Goal: Information Seeking & Learning: Learn about a topic

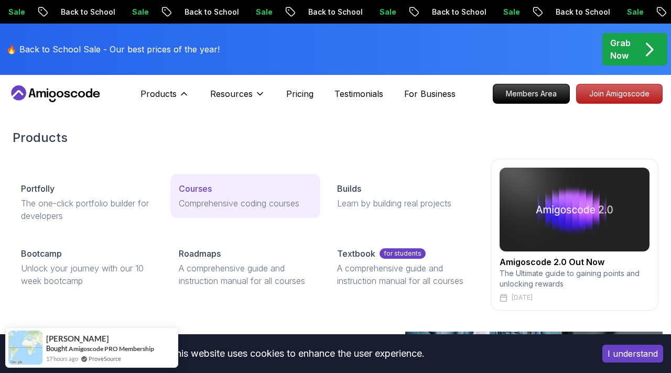
click at [205, 185] on p "Courses" at bounding box center [195, 189] width 33 height 13
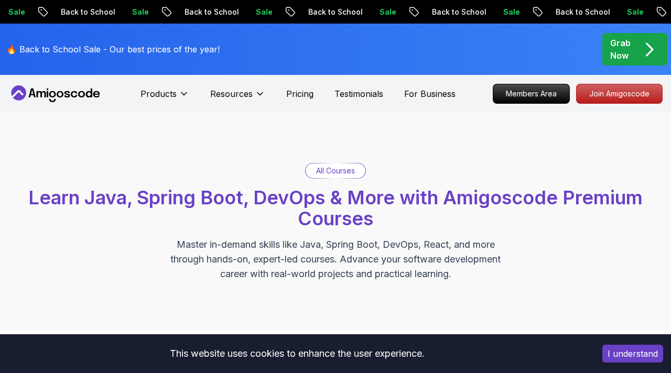
scroll to position [226, 0]
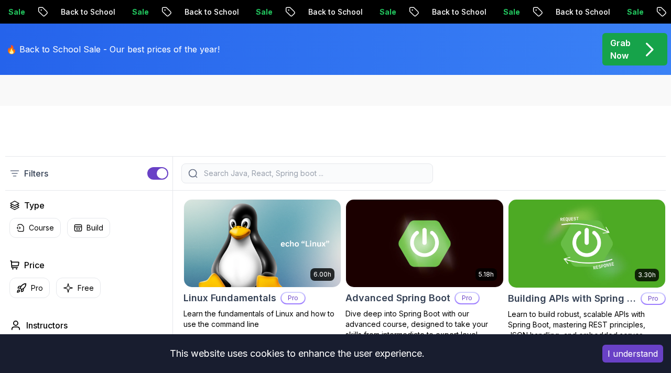
click at [216, 168] on input "search" at bounding box center [314, 173] width 224 height 10
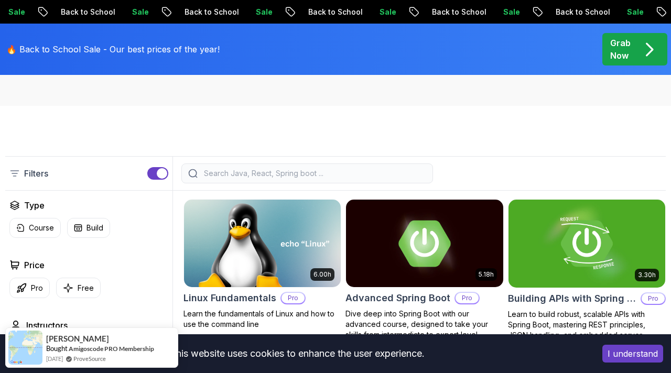
scroll to position [266, 0]
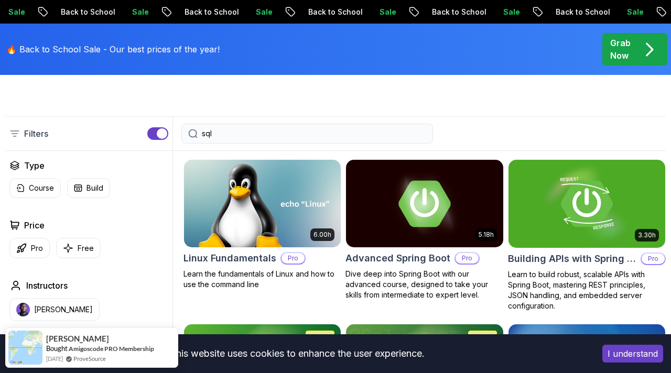
type input "sql"
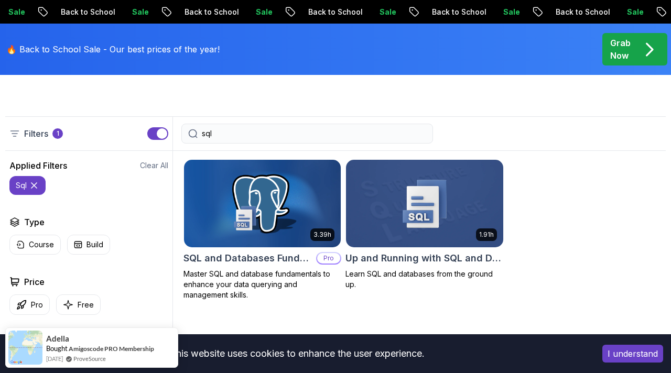
click at [267, 183] on img at bounding box center [262, 204] width 165 height 92
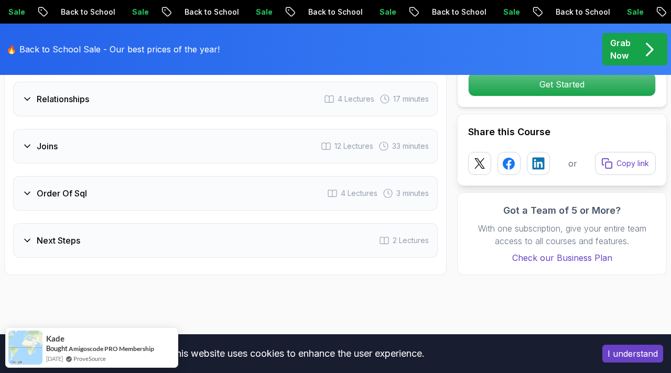
scroll to position [1905, 0]
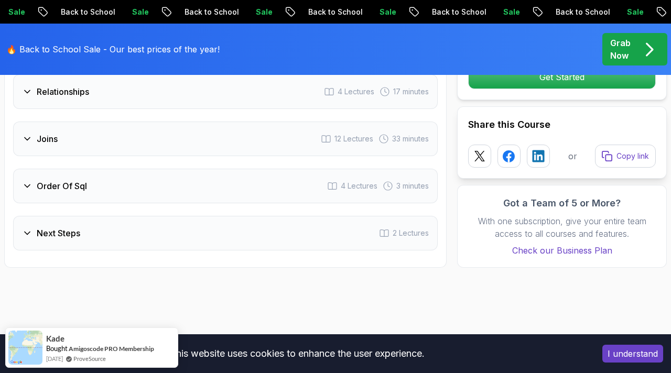
click at [29, 236] on icon at bounding box center [27, 233] width 10 height 10
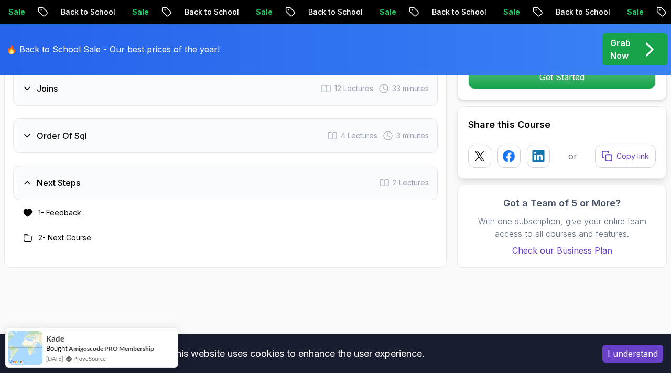
scroll to position [1855, 0]
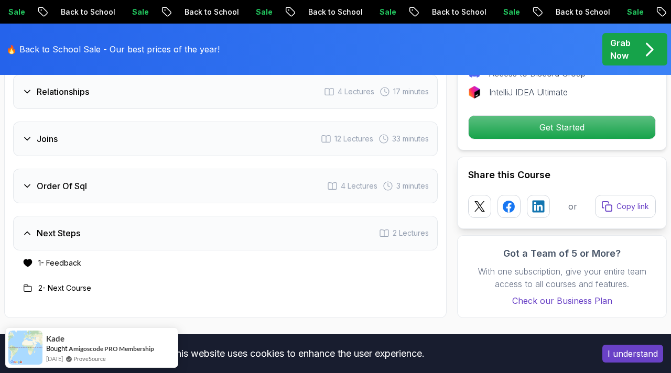
click at [29, 236] on icon at bounding box center [27, 233] width 10 height 10
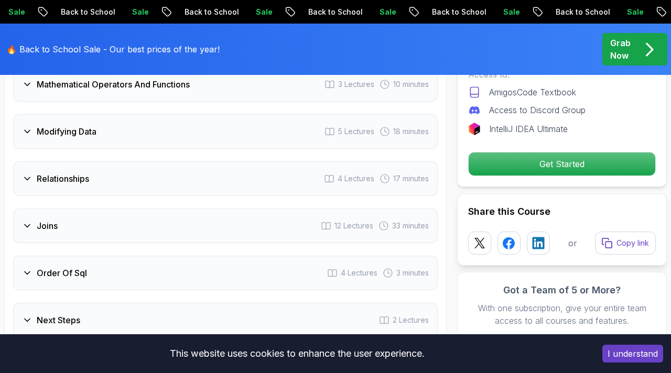
scroll to position [1763, 0]
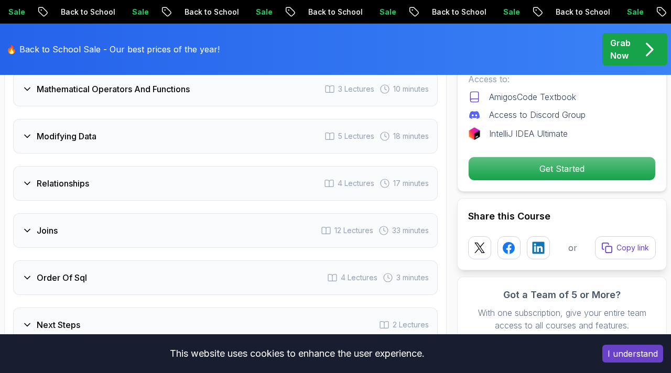
click at [29, 190] on div "Relationships 4 Lectures 17 minutes" at bounding box center [225, 183] width 425 height 35
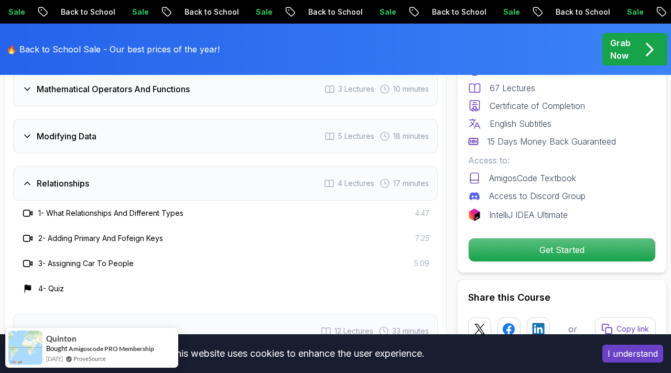
click at [28, 189] on div "Relationships" at bounding box center [55, 183] width 67 height 13
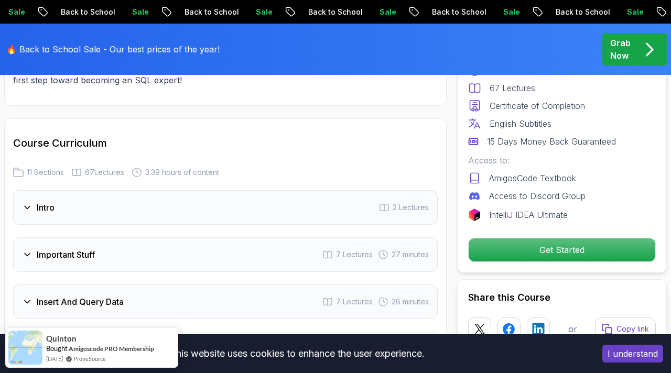
scroll to position [1412, 0]
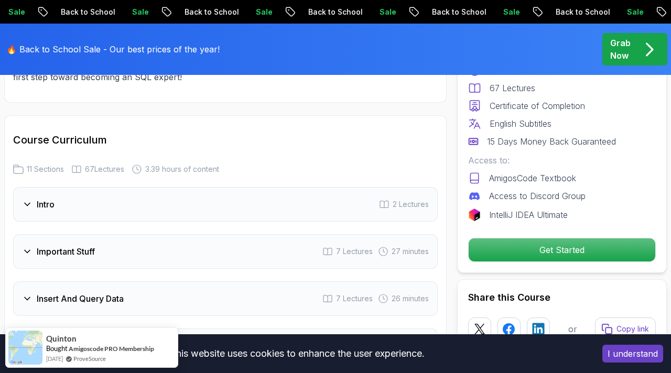
click at [28, 210] on div "Intro 2 Lectures" at bounding box center [225, 204] width 425 height 35
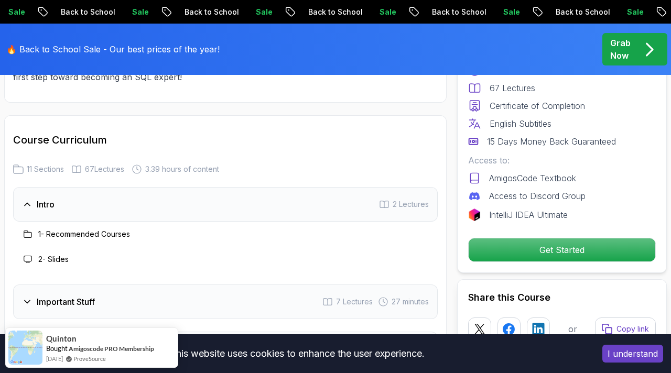
click at [28, 210] on div "Intro" at bounding box center [38, 204] width 33 height 13
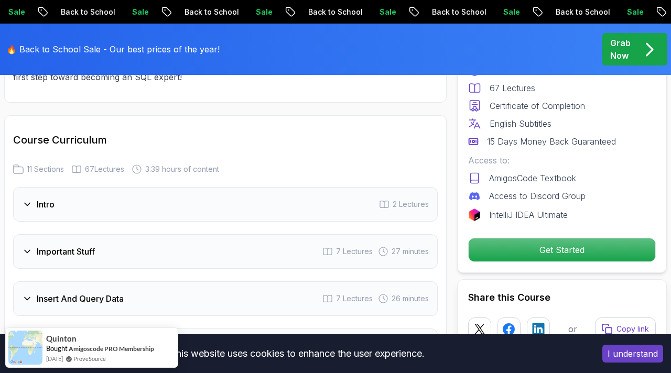
click at [35, 252] on div "Important Stuff" at bounding box center [58, 251] width 73 height 13
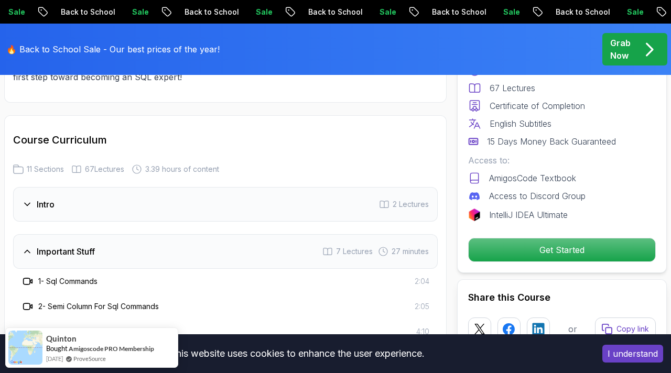
click at [35, 252] on div "Important Stuff" at bounding box center [58, 251] width 73 height 13
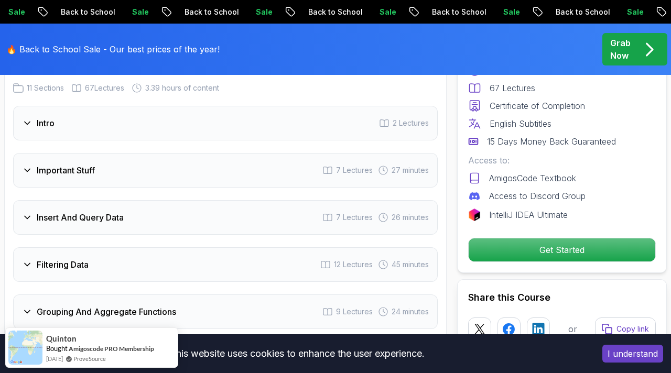
scroll to position [1495, 0]
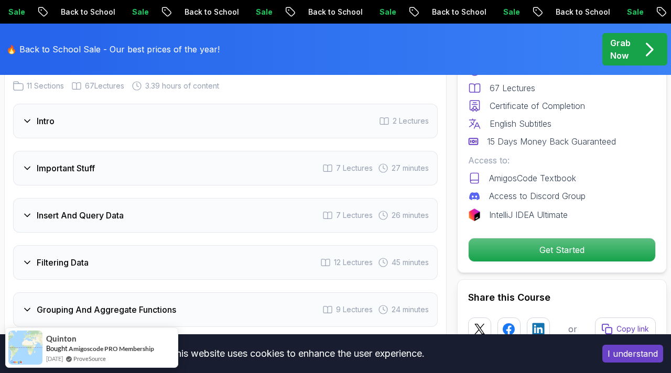
click at [27, 222] on div "Insert And Query Data 7 Lectures 26 minutes" at bounding box center [225, 215] width 425 height 35
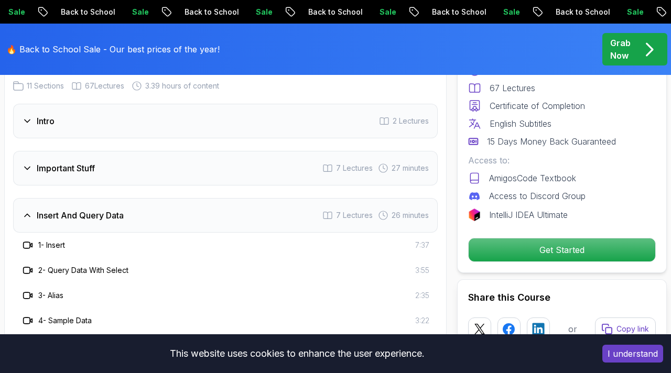
click at [27, 222] on div "Insert And Query Data 7 Lectures 26 minutes" at bounding box center [225, 215] width 425 height 35
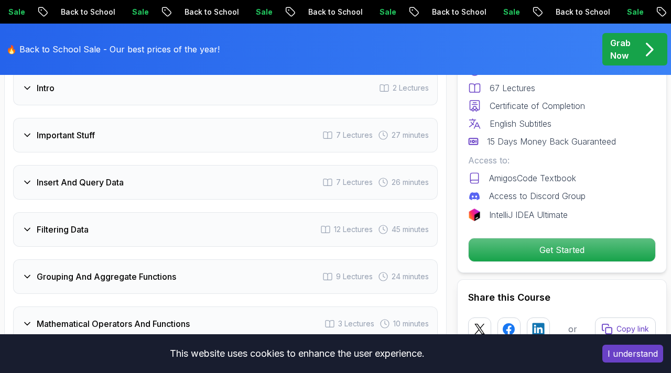
scroll to position [1544, 0]
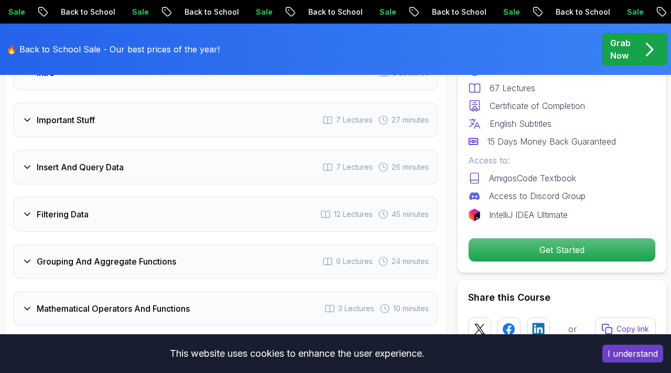
click at [25, 176] on div "Insert And Query Data 7 Lectures 26 minutes" at bounding box center [225, 167] width 425 height 35
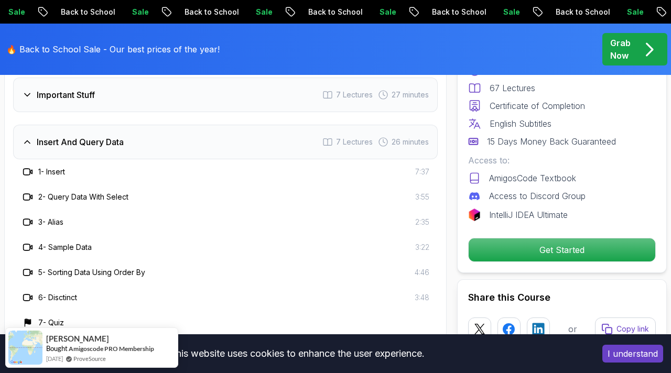
scroll to position [1556, 0]
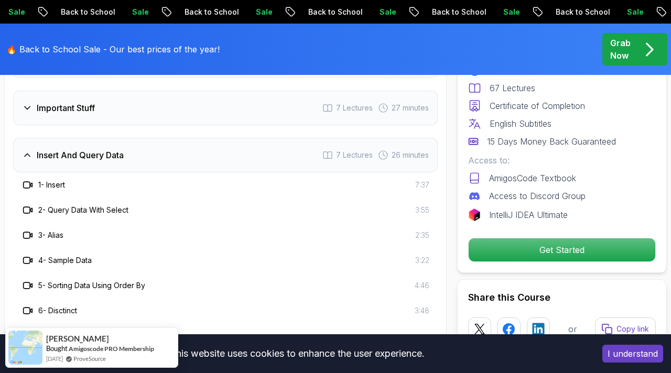
click at [29, 156] on icon at bounding box center [27, 155] width 5 height 3
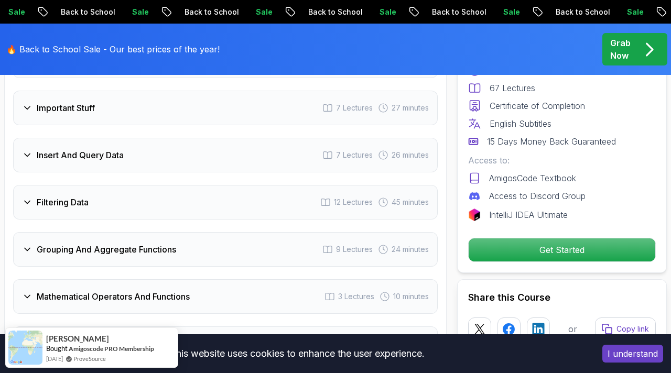
click at [26, 110] on icon at bounding box center [27, 108] width 10 height 10
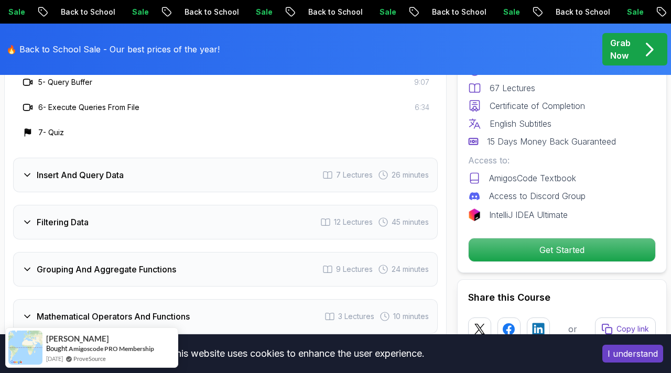
scroll to position [1708, 0]
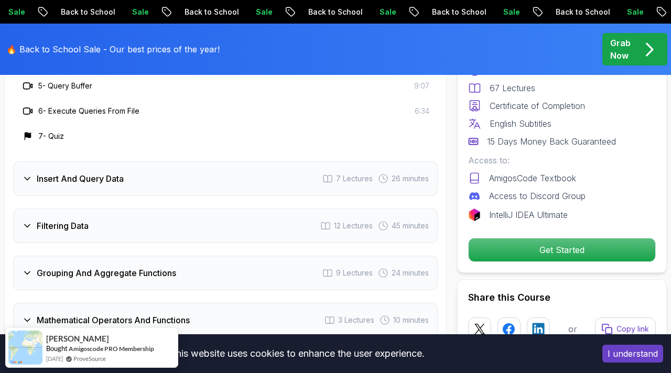
click at [28, 224] on icon at bounding box center [27, 226] width 10 height 10
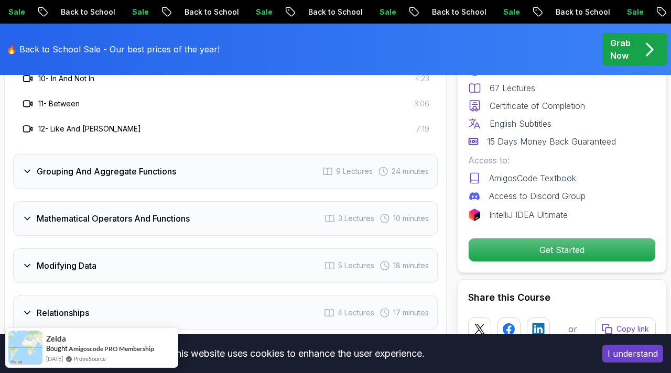
scroll to position [1938, 0]
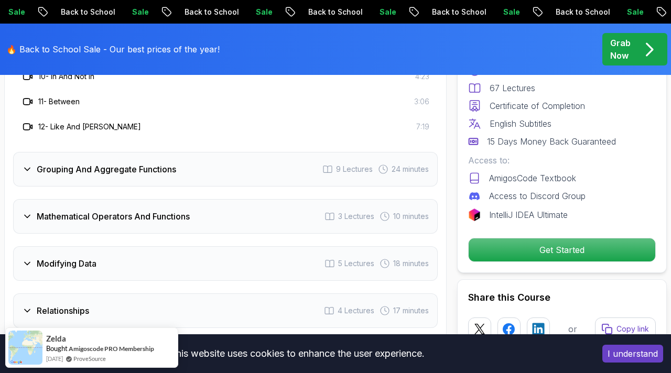
click at [28, 263] on icon at bounding box center [27, 264] width 10 height 10
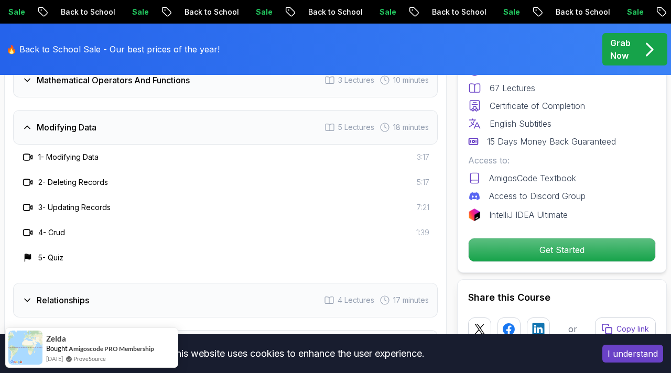
scroll to position [1728, 0]
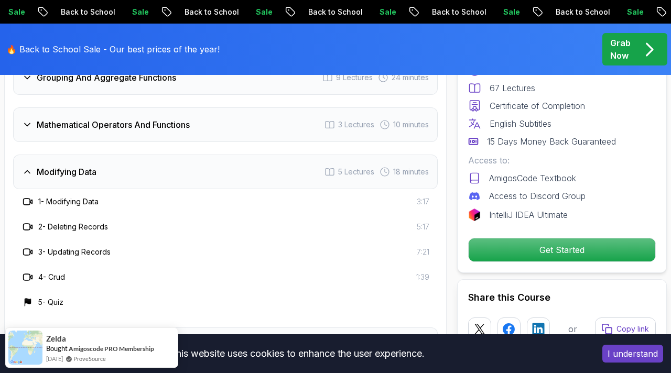
click at [28, 170] on icon at bounding box center [27, 172] width 10 height 10
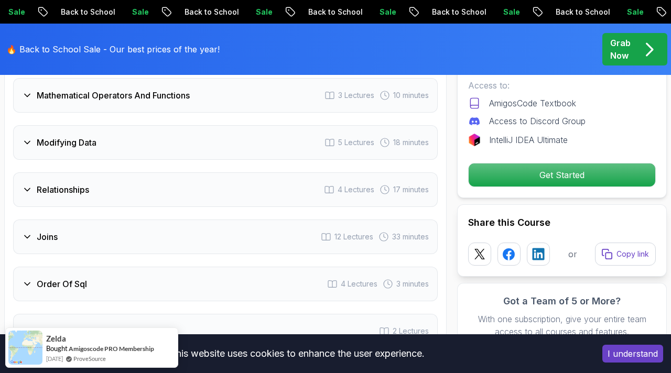
scroll to position [1767, 0]
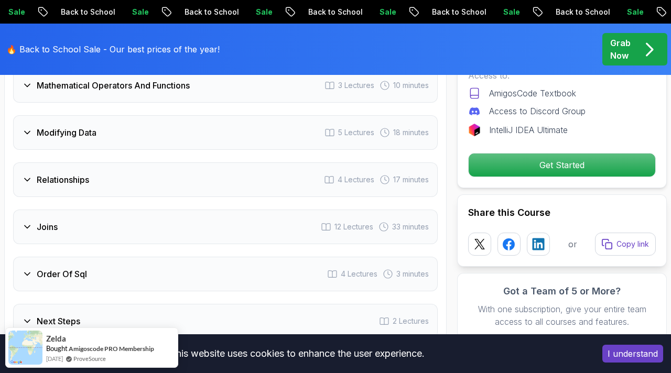
click at [25, 228] on icon at bounding box center [27, 227] width 10 height 10
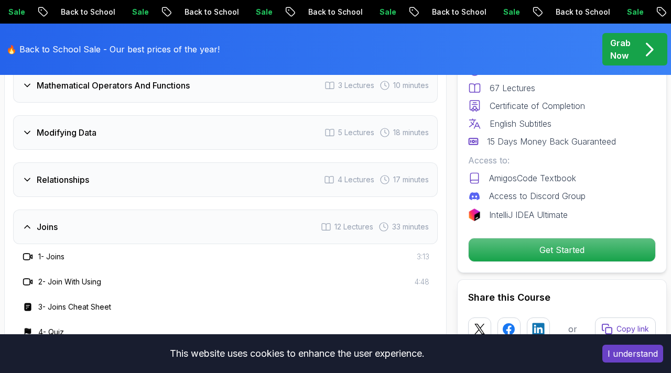
click at [25, 227] on icon at bounding box center [27, 227] width 5 height 3
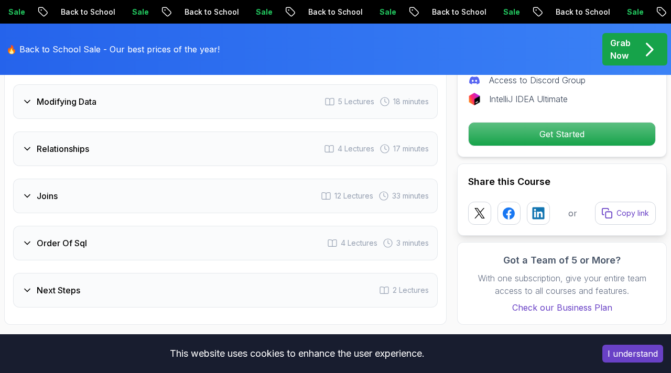
scroll to position [1802, 0]
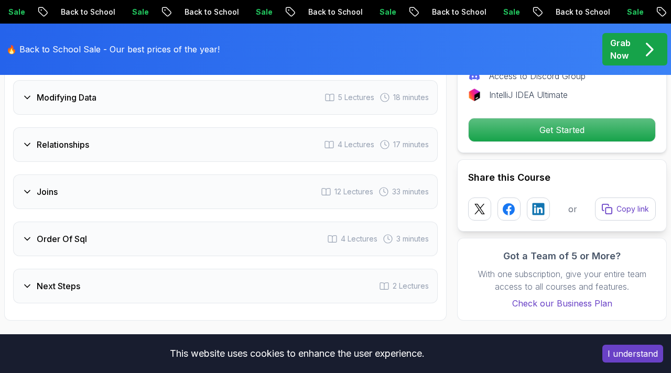
click at [25, 237] on icon at bounding box center [27, 239] width 10 height 10
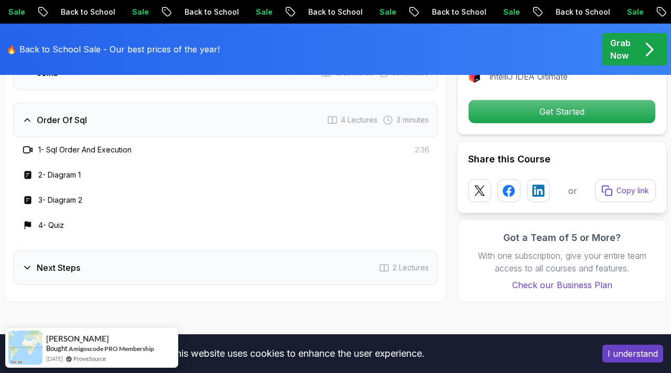
scroll to position [1925, 0]
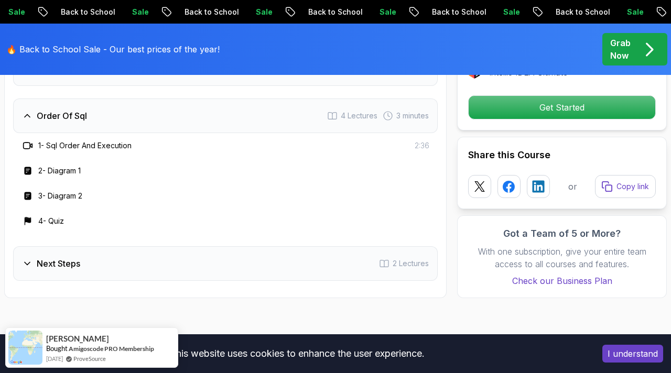
click at [28, 254] on div "Next Steps 2 Lectures" at bounding box center [225, 264] width 425 height 35
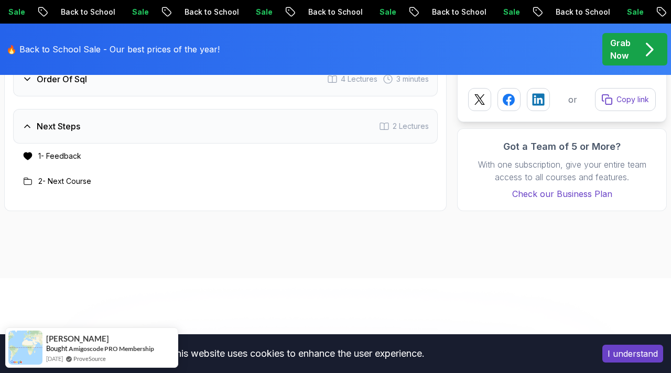
scroll to position [1962, 0]
click at [57, 180] on h3 "2 - Next Course" at bounding box center [64, 182] width 53 height 10
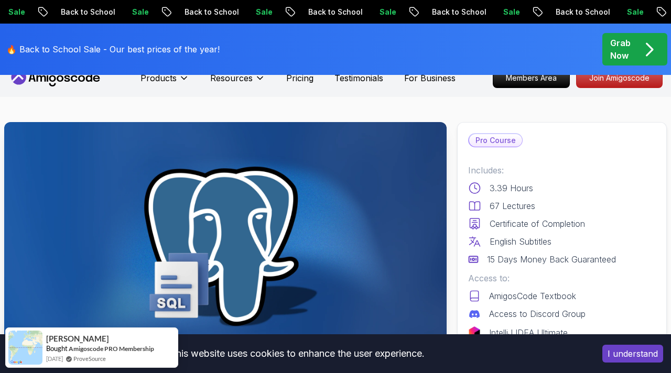
scroll to position [18, 0]
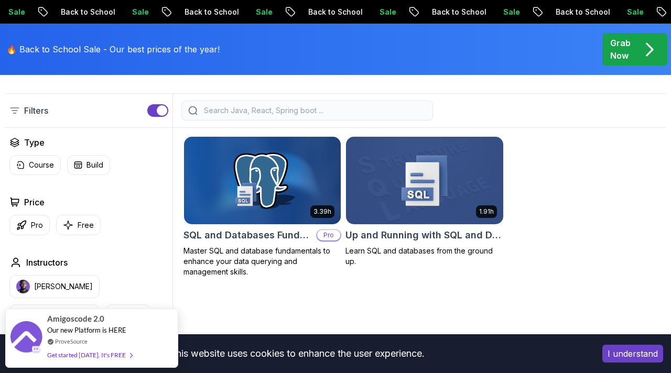
scroll to position [293, 0]
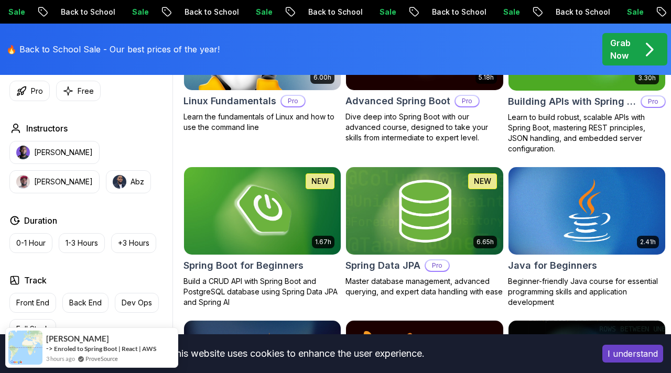
scroll to position [908, 0]
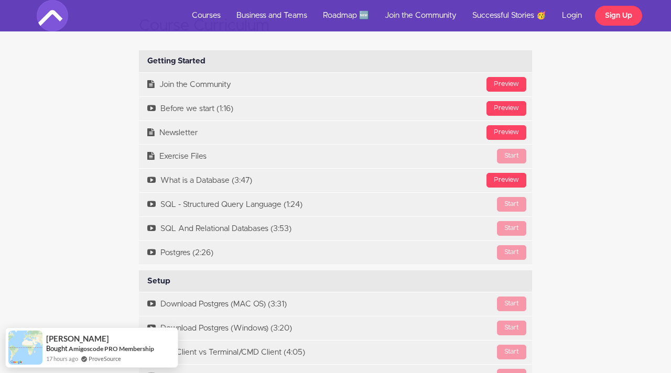
scroll to position [2062, 0]
